Goal: Transaction & Acquisition: Download file/media

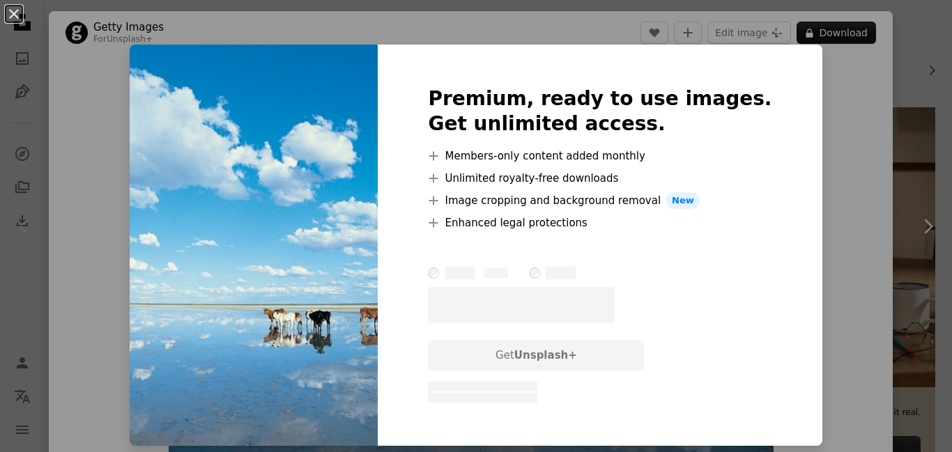
scroll to position [14, 0]
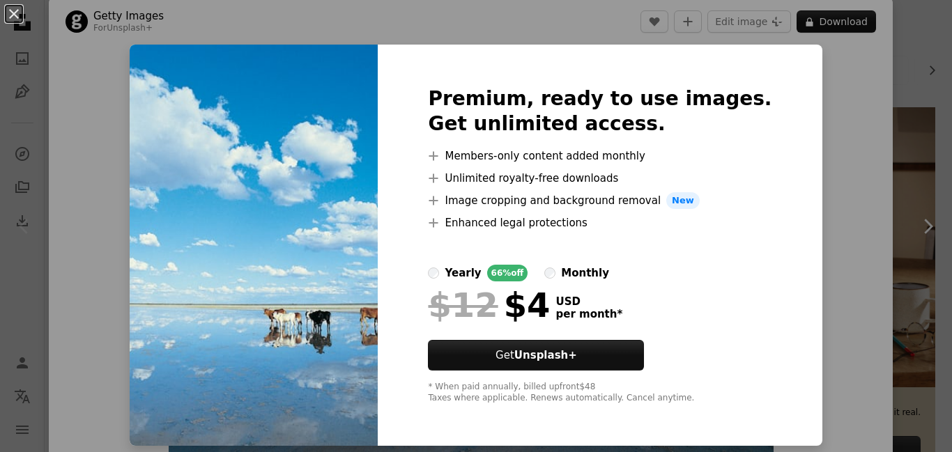
click at [472, 263] on div at bounding box center [599, 247] width 343 height 33
click at [578, 272] on div "monthly" at bounding box center [585, 273] width 48 height 17
click at [262, 153] on img at bounding box center [254, 245] width 248 height 401
click at [772, 28] on div "An X shape Premium, ready to use images. Get unlimited access. A plus sign Memb…" at bounding box center [476, 226] width 952 height 452
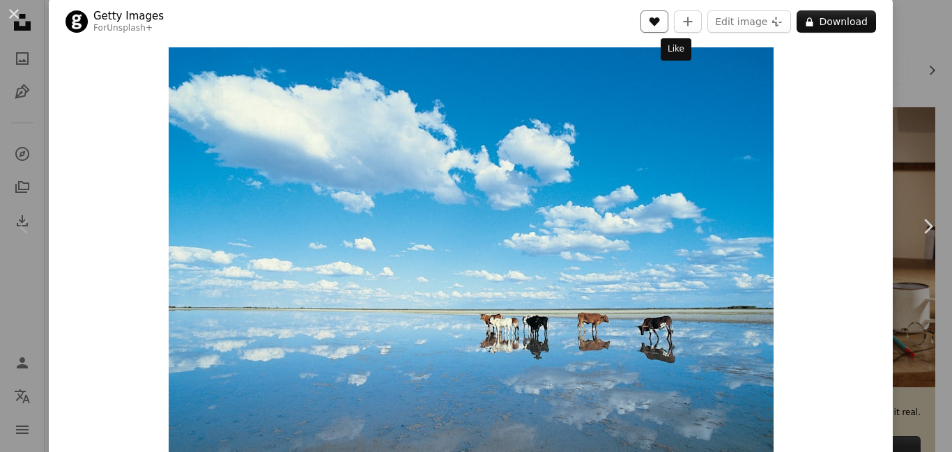
click at [660, 21] on icon "Like" at bounding box center [654, 21] width 10 height 9
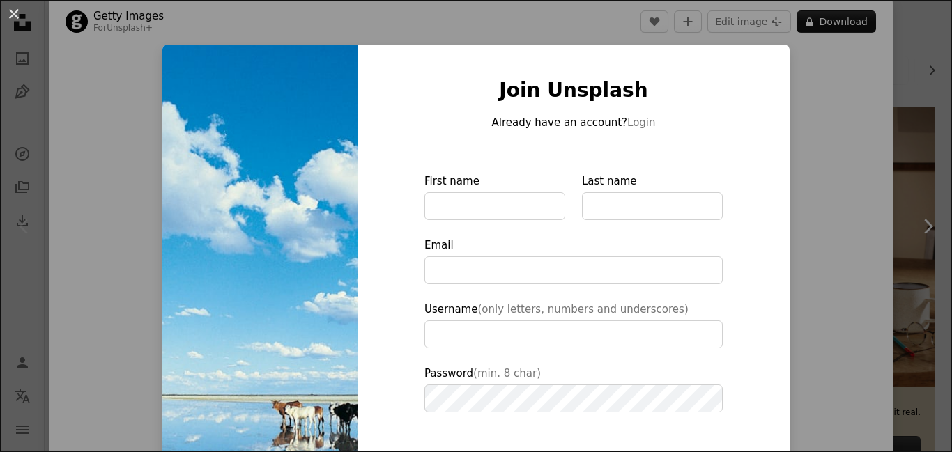
click at [817, 132] on div "An X shape Join Unsplash Already have an account? Login First name Last name Em…" at bounding box center [476, 226] width 952 height 452
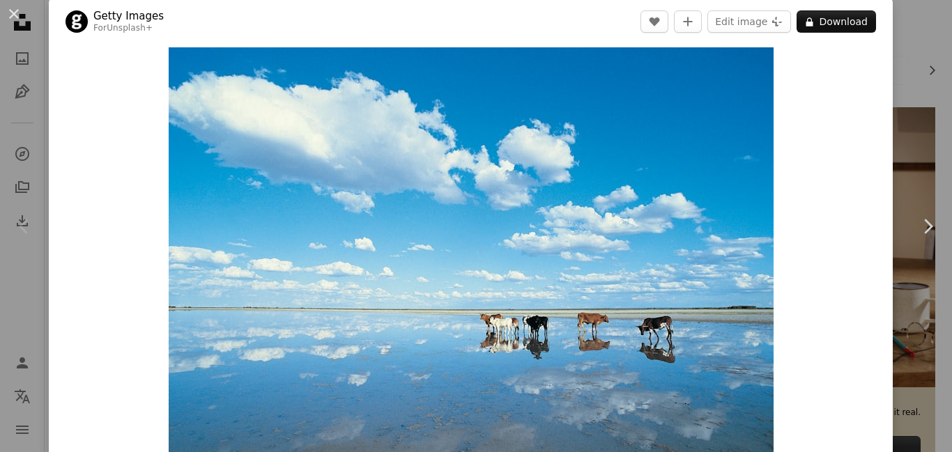
click at [892, 108] on div "Zoom in" at bounding box center [471, 249] width 844 height 419
click at [892, 107] on div "Zoom in" at bounding box center [471, 249] width 844 height 419
click at [918, 107] on div "An X shape Chevron left Chevron right Getty Images For Unsplash+ A heart A plus…" at bounding box center [476, 226] width 952 height 452
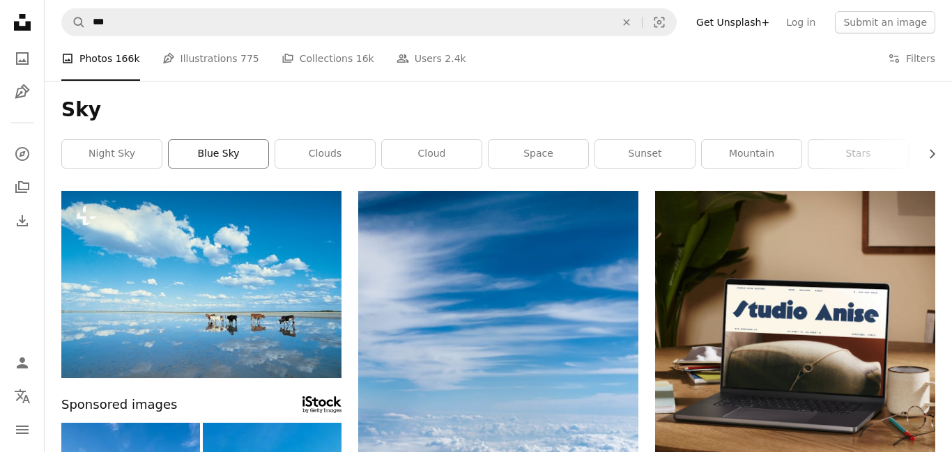
click at [207, 162] on link "blue sky" at bounding box center [219, 154] width 100 height 28
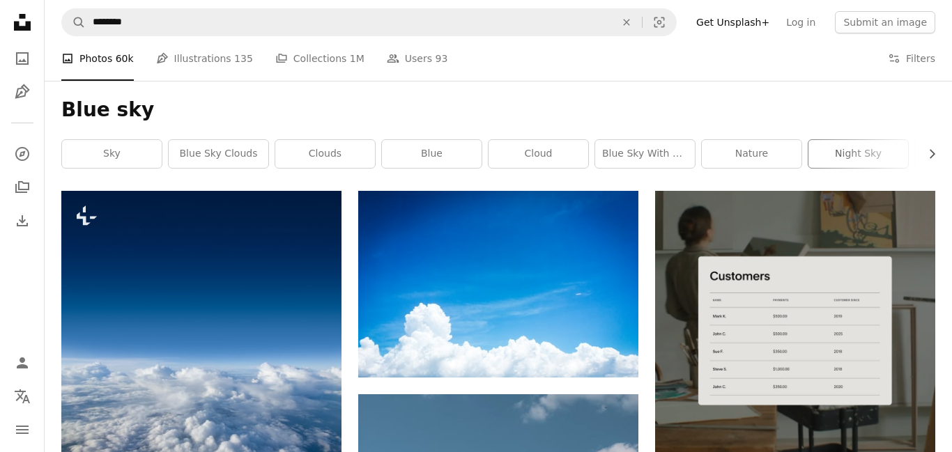
click at [824, 159] on link "night sky" at bounding box center [858, 154] width 100 height 28
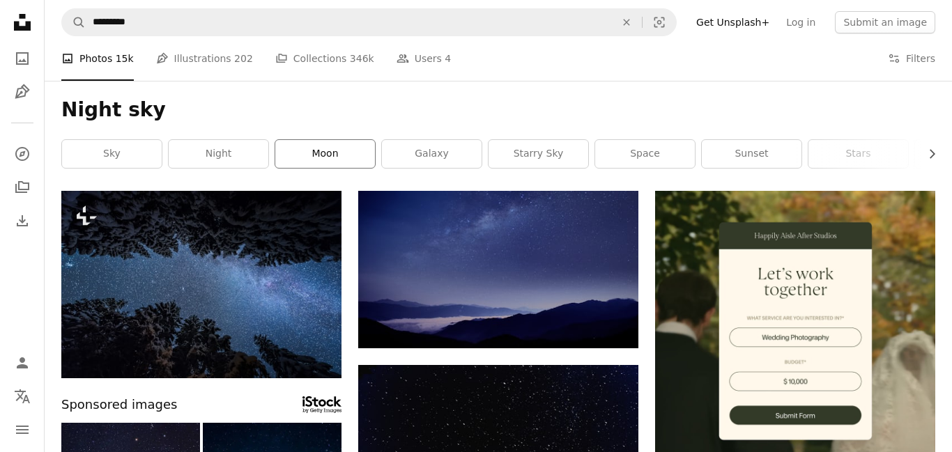
click at [343, 163] on link "moon" at bounding box center [325, 154] width 100 height 28
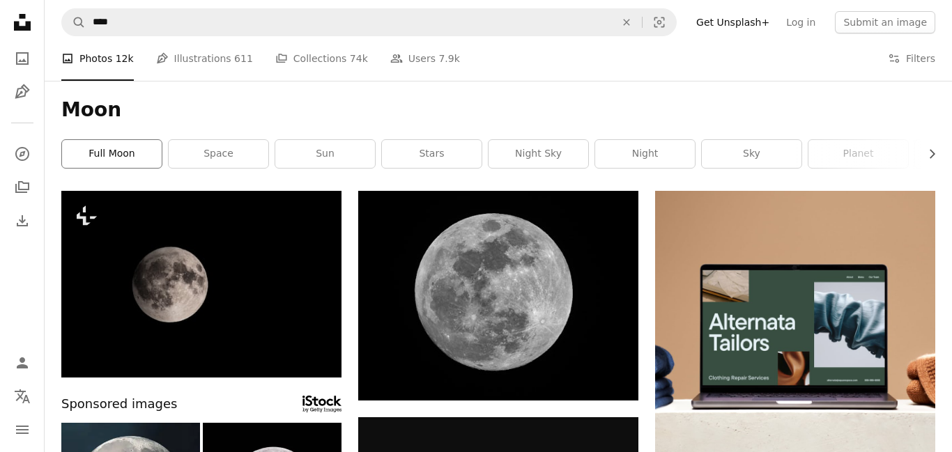
click at [141, 155] on link "full moon" at bounding box center [112, 154] width 100 height 28
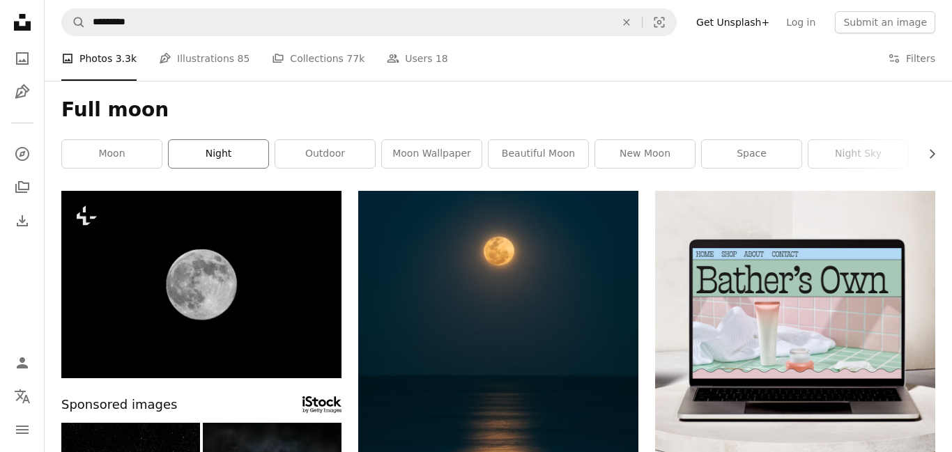
click at [218, 144] on link "night" at bounding box center [219, 154] width 100 height 28
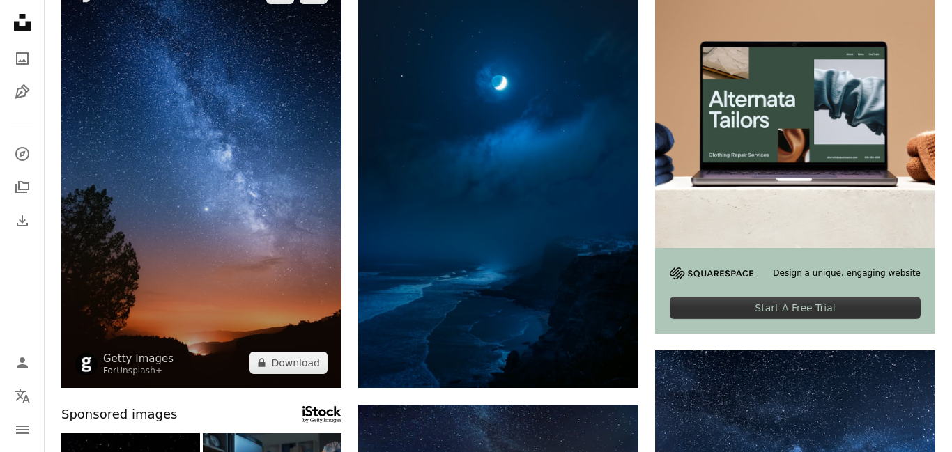
scroll to position [195, 0]
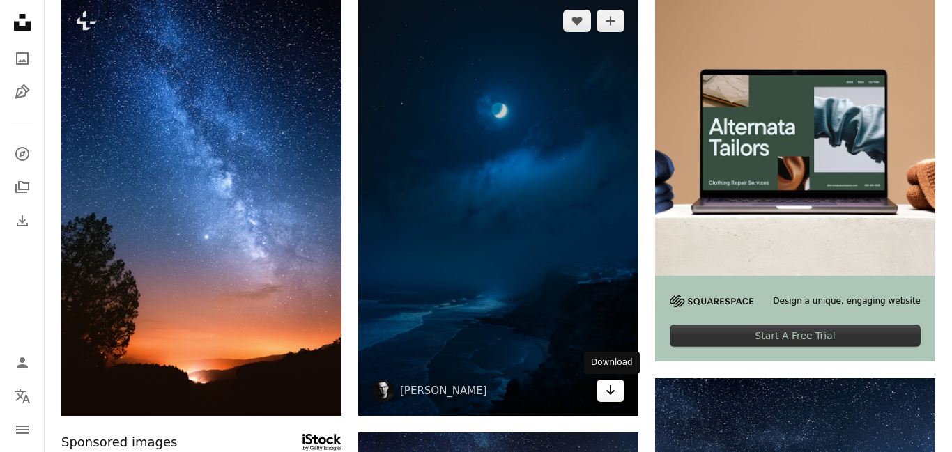
click at [605, 390] on icon "Arrow pointing down" at bounding box center [610, 390] width 11 height 17
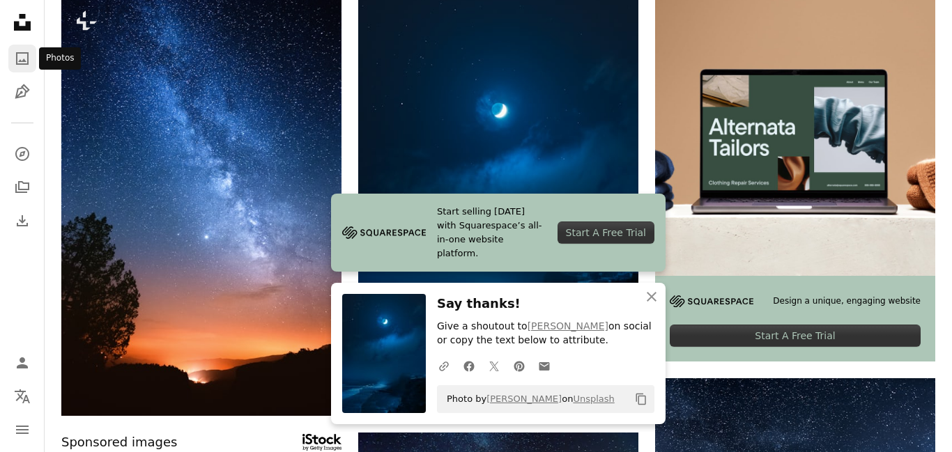
click at [22, 56] on icon "A photo" at bounding box center [22, 58] width 17 height 17
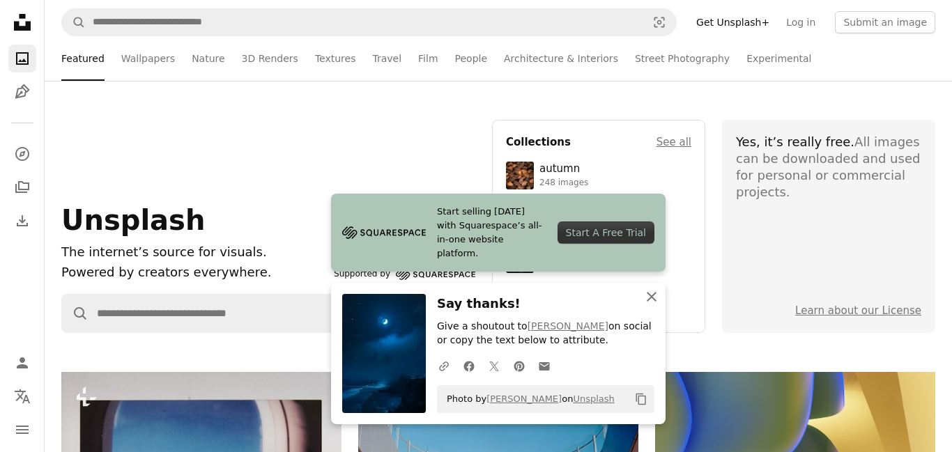
click at [660, 302] on button "An X shape Close" at bounding box center [651, 297] width 28 height 28
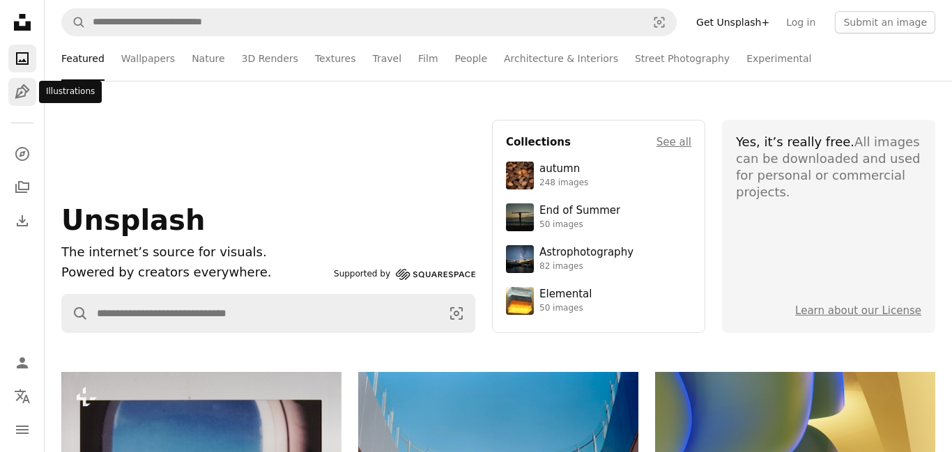
click at [28, 89] on icon "Illustrations" at bounding box center [22, 91] width 15 height 15
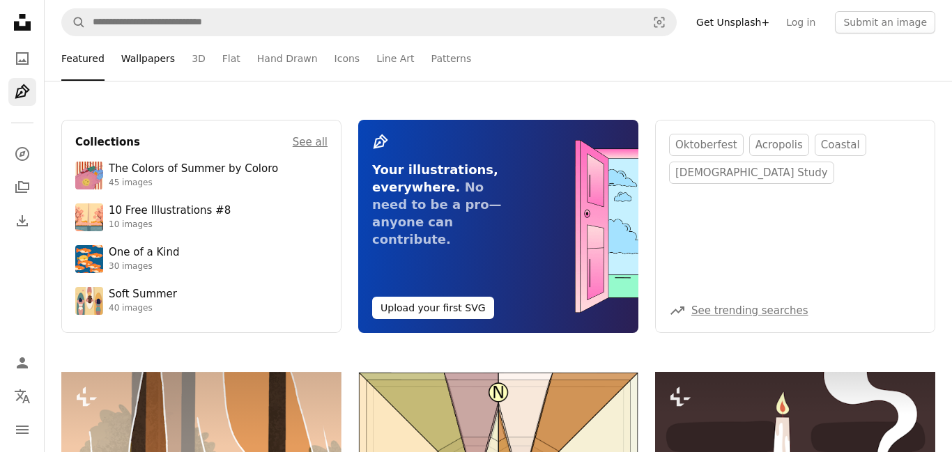
click at [129, 56] on link "Wallpapers" at bounding box center [148, 58] width 54 height 45
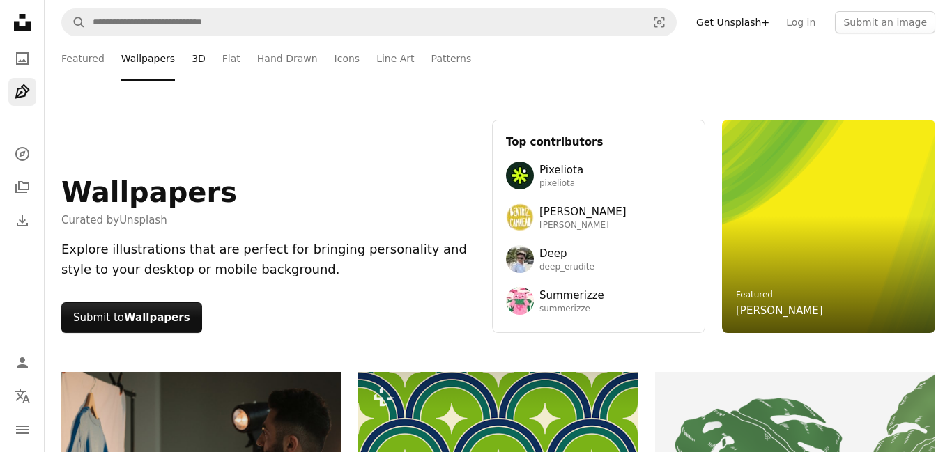
click at [195, 61] on link "3D" at bounding box center [199, 58] width 14 height 45
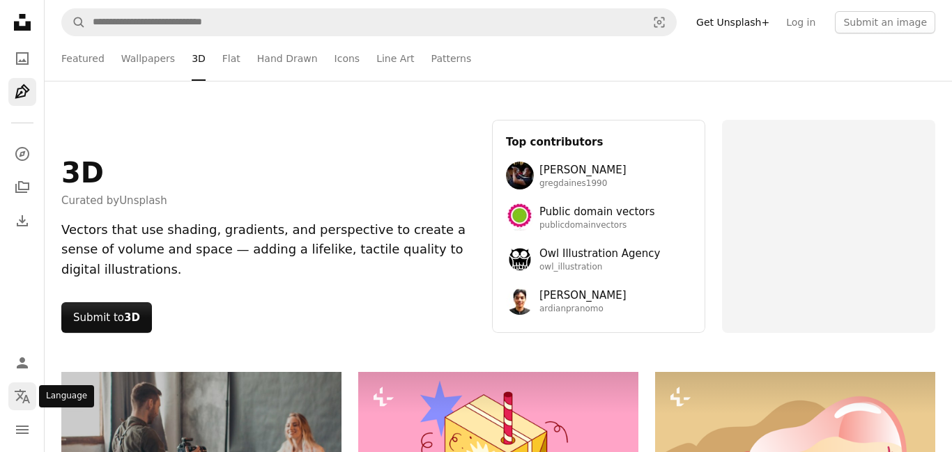
click at [24, 400] on icon "Language" at bounding box center [22, 396] width 15 height 14
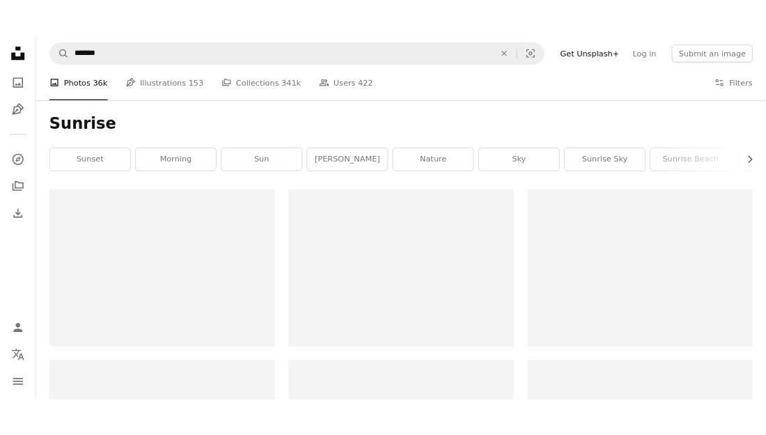
scroll to position [111, 0]
